Goal: Transaction & Acquisition: Obtain resource

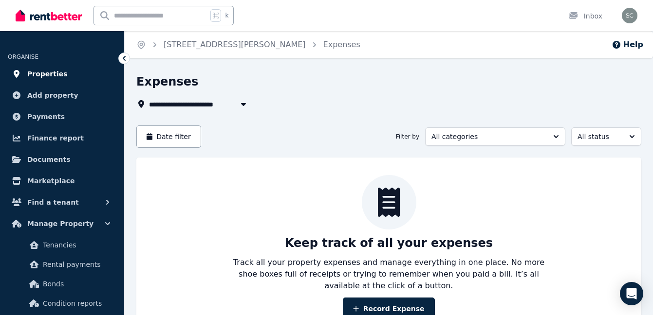
click at [46, 79] on span "Properties" at bounding box center [47, 74] width 40 height 12
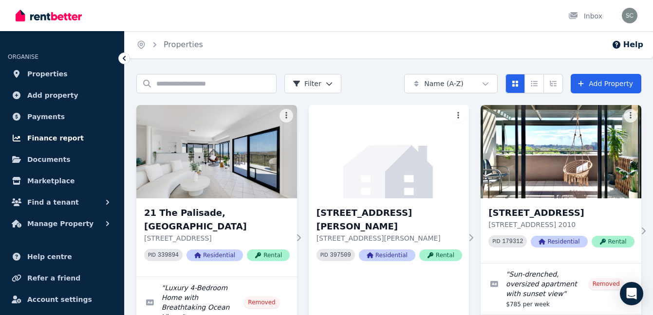
click at [57, 129] on link "Finance report" at bounding box center [62, 138] width 109 height 19
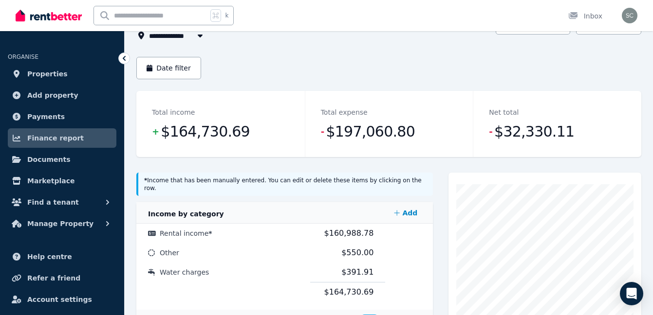
scroll to position [73, 0]
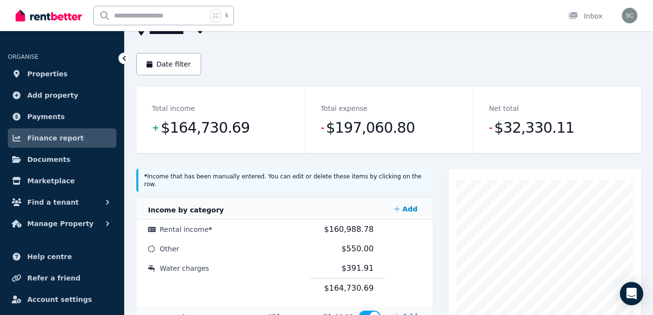
click at [179, 34] on span "All Properties" at bounding box center [180, 32] width 63 height 12
type input "**********"
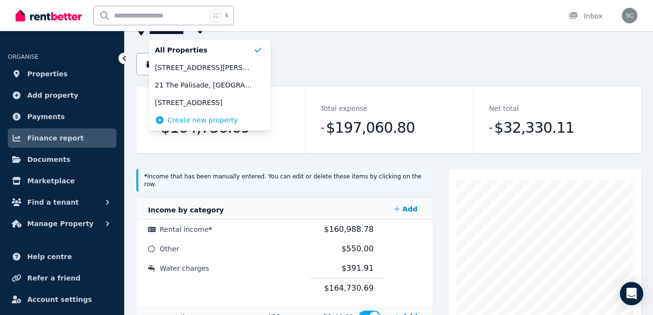
click at [308, 85] on header "Date filter" at bounding box center [388, 70] width 505 height 34
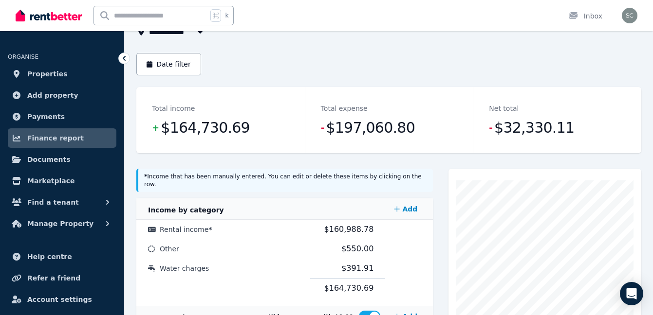
click at [140, 76] on header "Date filter" at bounding box center [388, 70] width 505 height 34
click at [164, 69] on button "Date filter" at bounding box center [168, 64] width 65 height 22
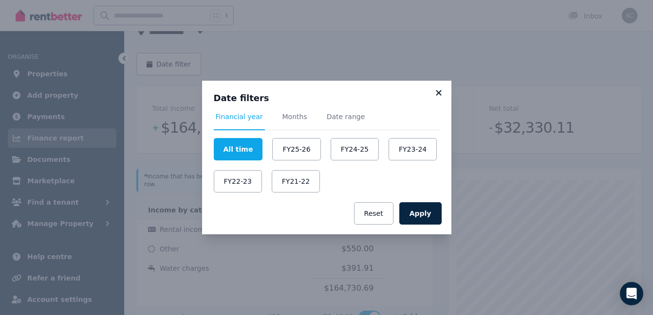
click at [443, 92] on icon at bounding box center [439, 93] width 10 height 9
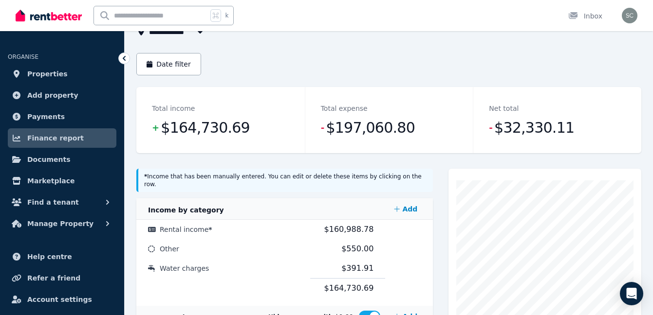
click at [136, 53] on button "Date filter" at bounding box center [168, 64] width 65 height 22
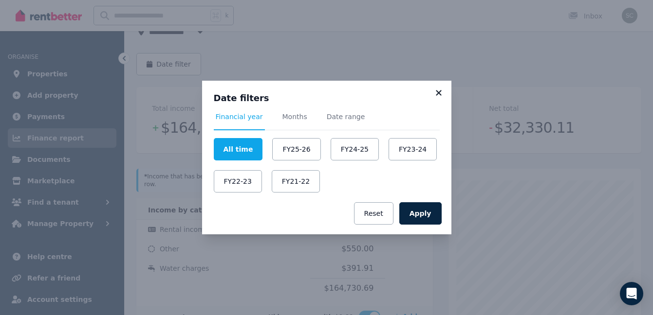
click at [437, 90] on icon at bounding box center [439, 93] width 10 height 9
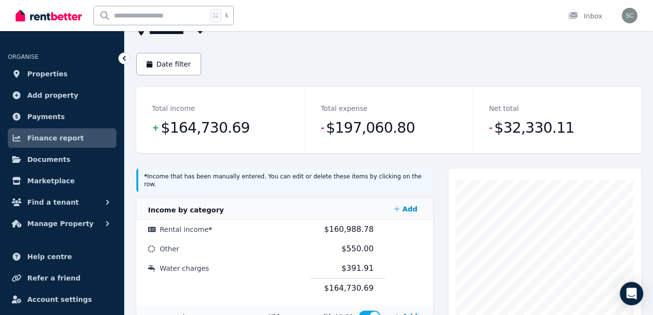
click at [68, 140] on span "Finance report" at bounding box center [55, 138] width 56 height 12
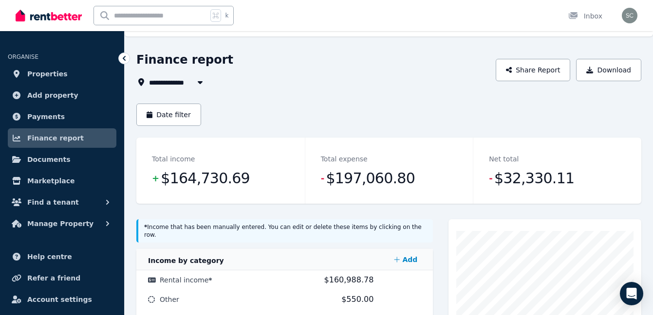
scroll to position [23, 0]
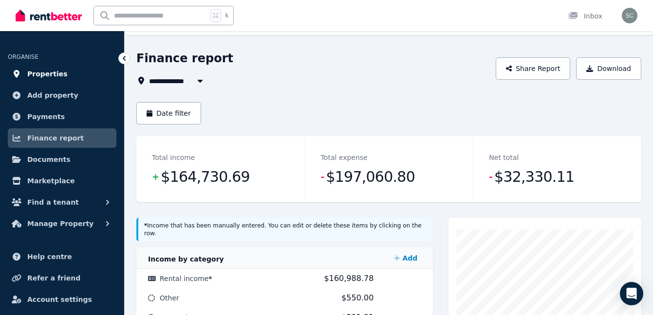
click at [49, 69] on span "Properties" at bounding box center [47, 74] width 40 height 12
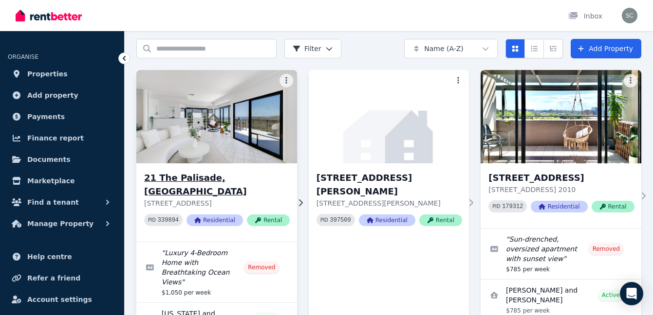
scroll to position [44, 0]
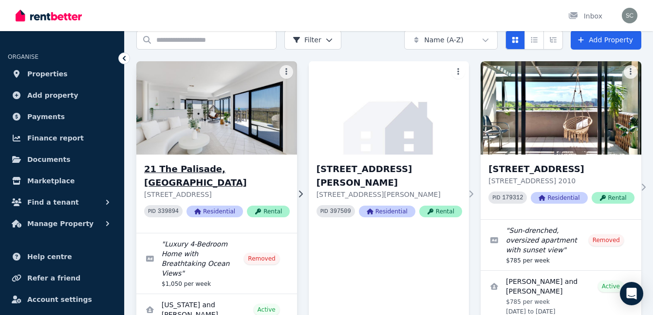
click at [256, 171] on h3 "21 The Palisade, [GEOGRAPHIC_DATA]" at bounding box center [217, 176] width 146 height 27
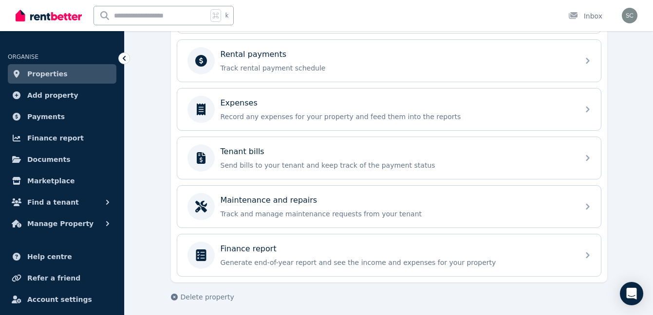
scroll to position [419, 0]
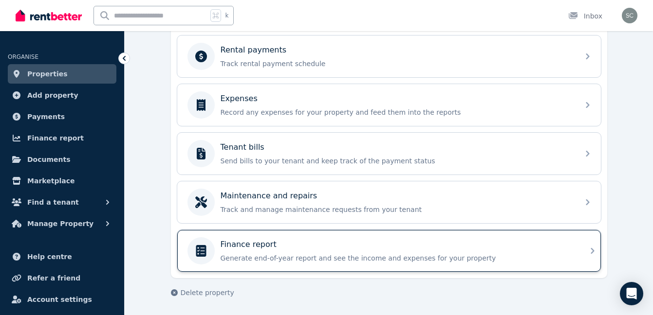
click at [438, 244] on div "Finance report" at bounding box center [397, 245] width 352 height 12
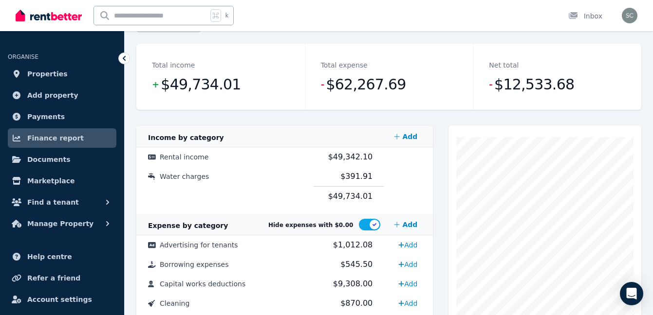
scroll to position [24, 0]
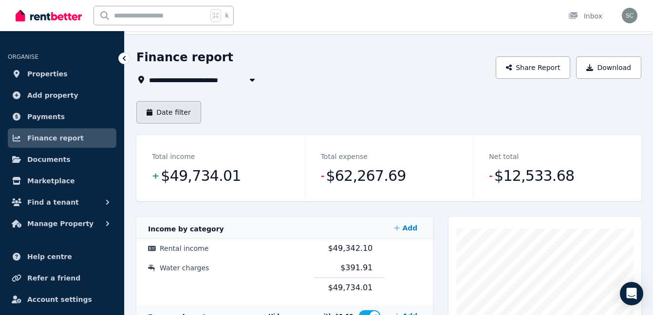
click at [173, 118] on button "Date filter" at bounding box center [168, 112] width 65 height 22
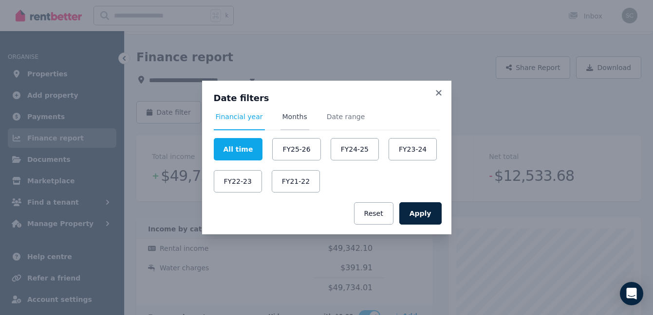
click at [294, 121] on span "Months" at bounding box center [294, 117] width 25 height 10
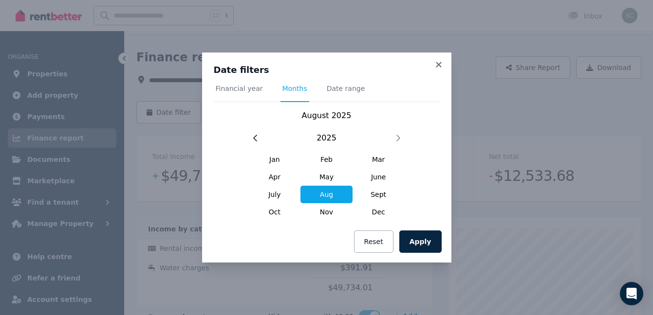
click at [325, 194] on span "Aug" at bounding box center [326, 195] width 52 height 18
click at [428, 248] on button "Apply" at bounding box center [420, 242] width 42 height 22
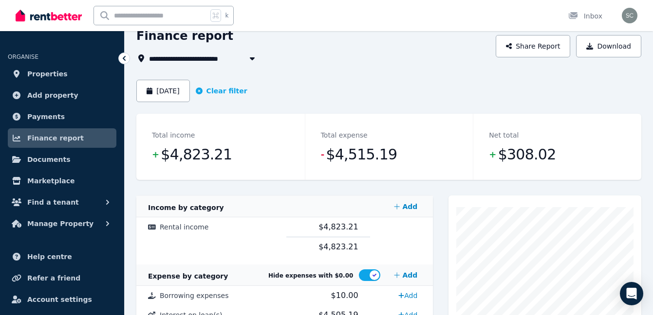
scroll to position [29, 0]
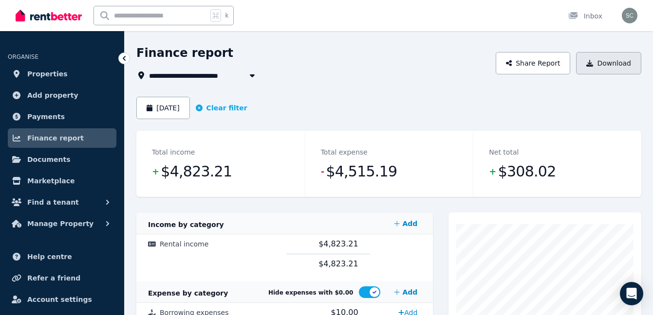
click at [596, 57] on button "Download" at bounding box center [608, 63] width 65 height 22
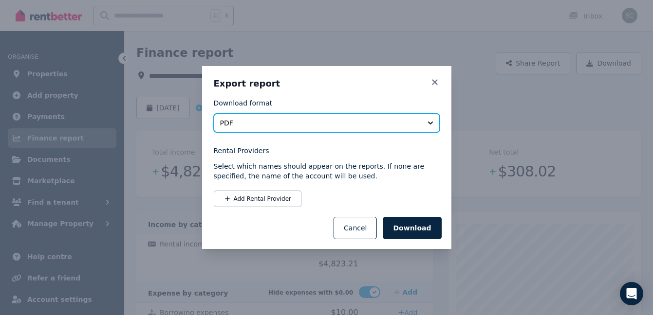
click at [250, 120] on span "PDF" at bounding box center [320, 123] width 200 height 10
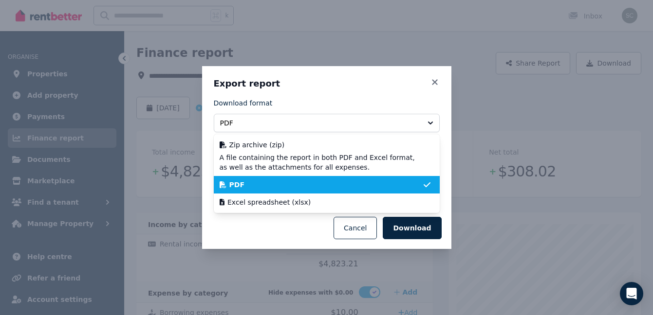
click at [306, 99] on div "Download format PDF Zip archive (zip) A file containing the report in both PDF …" at bounding box center [327, 114] width 226 height 35
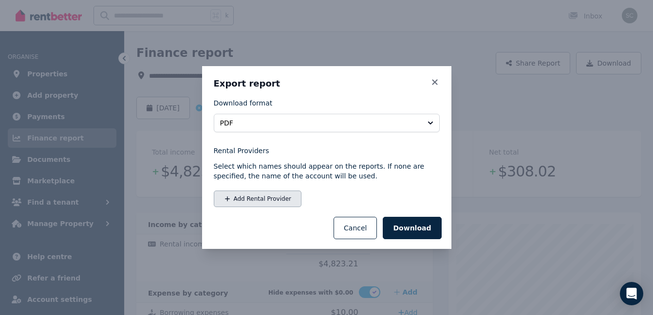
click at [242, 198] on button "Add Rental Provider" at bounding box center [258, 199] width 88 height 17
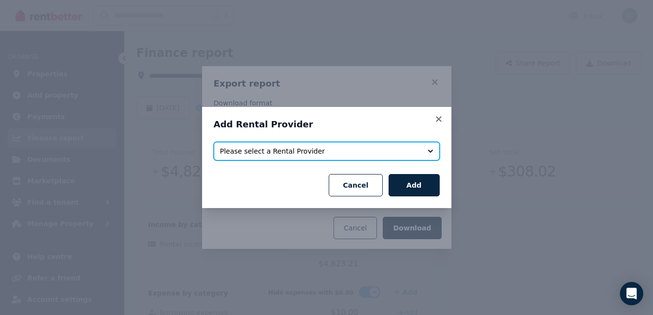
click at [274, 156] on span "Please select a Rental Provider" at bounding box center [320, 152] width 200 height 10
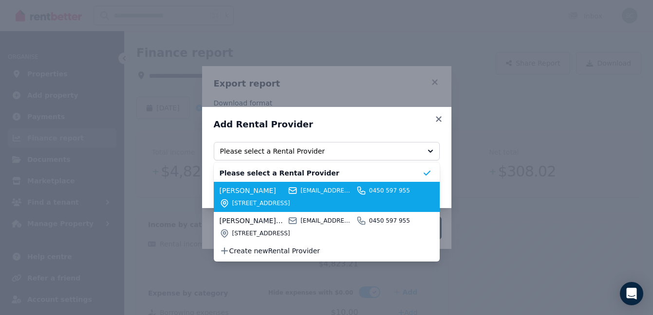
drag, startPoint x: 270, startPoint y: 193, endPoint x: 263, endPoint y: 206, distance: 15.2
click at [263, 206] on div "[PERSON_NAME] [EMAIL_ADDRESS][DOMAIN_NAME] 0450 597 955 [STREET_ADDRESS]" at bounding box center [321, 197] width 203 height 22
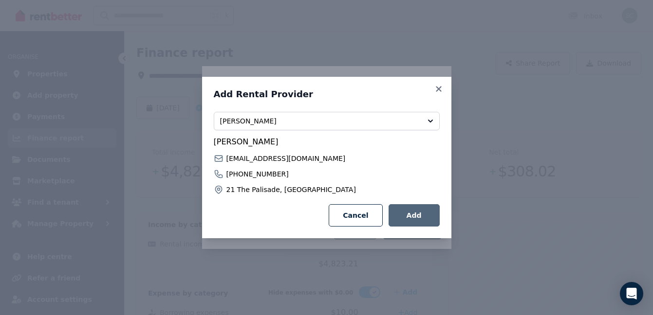
click at [426, 221] on button "Add" at bounding box center [414, 215] width 51 height 22
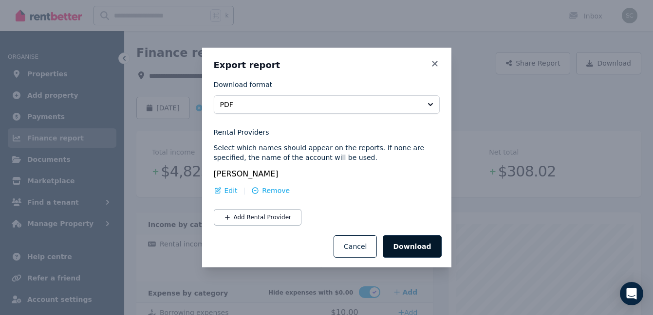
click at [408, 246] on button "Download" at bounding box center [412, 247] width 58 height 22
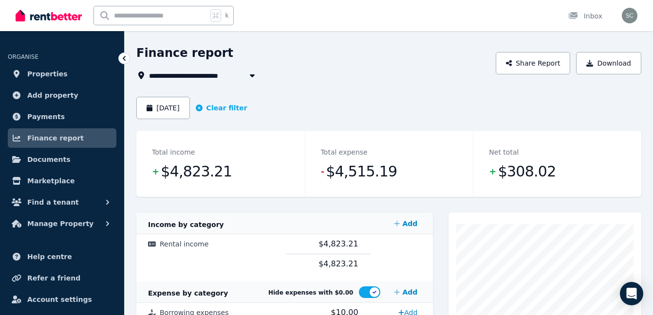
click at [198, 82] on div "**********" at bounding box center [388, 250] width 505 height 411
click at [196, 71] on span "21 The Palisade, [GEOGRAPHIC_DATA]" at bounding box center [222, 76] width 147 height 12
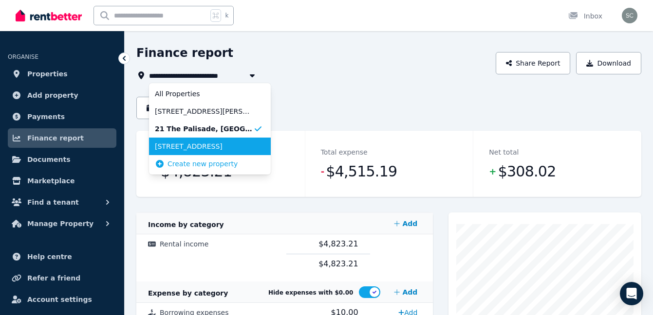
click at [187, 152] on li "[STREET_ADDRESS]" at bounding box center [210, 147] width 122 height 18
type input "**********"
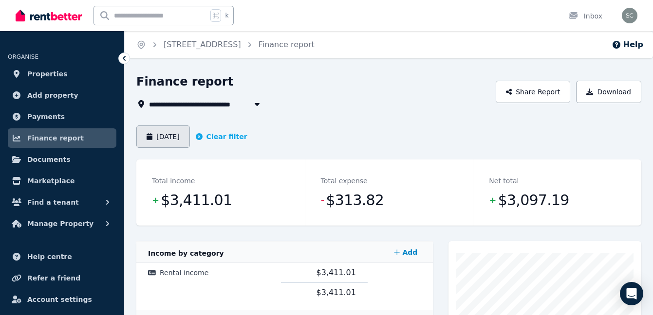
click at [178, 144] on button "[DATE]" at bounding box center [163, 137] width 54 height 22
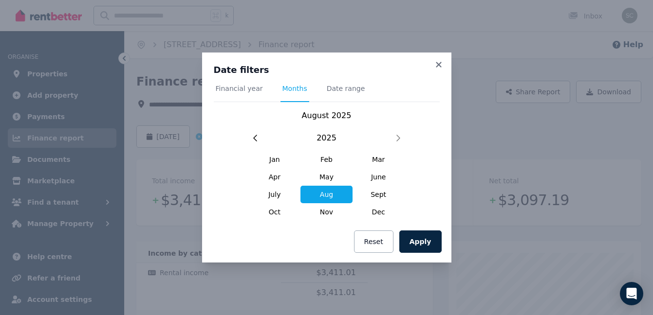
click at [470, 128] on div "Date filters Financial year Months Date range [DATE] [DATE] Feb Mar Apr May Jun…" at bounding box center [326, 157] width 653 height 315
click at [439, 63] on icon at bounding box center [438, 64] width 5 height 5
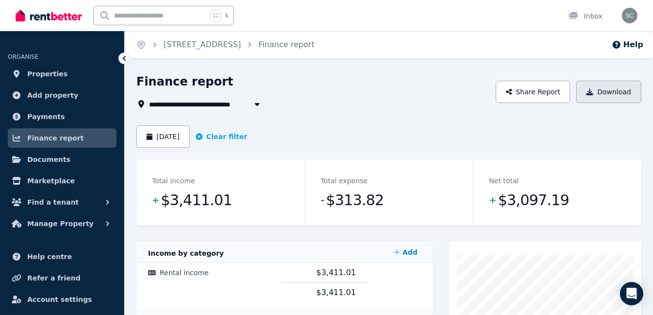
click at [590, 90] on icon "button" at bounding box center [589, 92] width 7 height 7
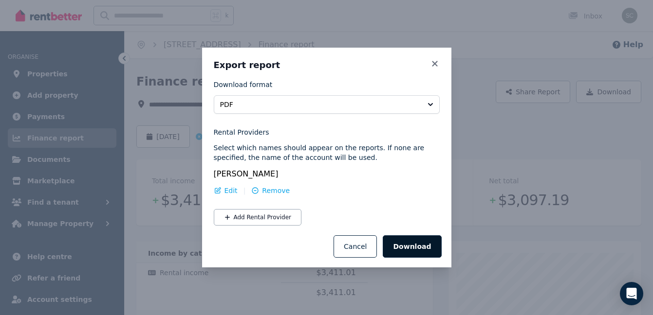
click at [404, 237] on button "Download" at bounding box center [412, 247] width 58 height 22
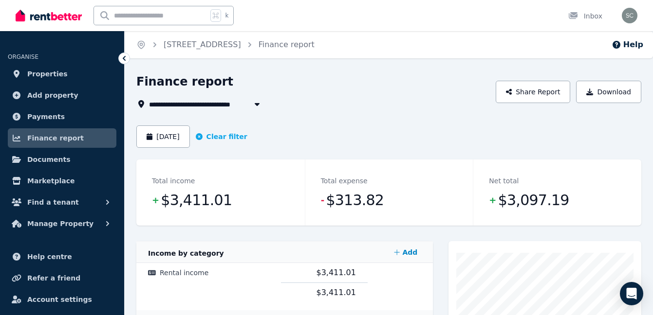
click at [361, 90] on div "Finance report" at bounding box center [312, 83] width 353 height 19
